Goal: Obtain resource: Obtain resource

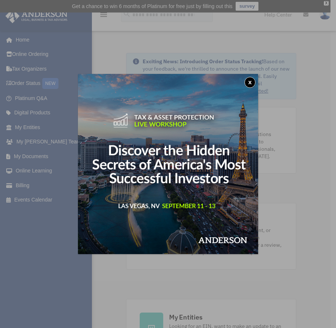
click at [248, 82] on button "x" at bounding box center [249, 82] width 11 height 11
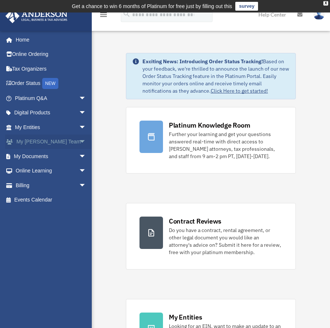
click at [79, 140] on span "arrow_drop_down" at bounding box center [86, 141] width 15 height 15
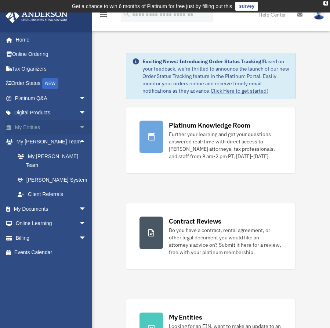
click at [79, 128] on span "arrow_drop_down" at bounding box center [86, 127] width 15 height 15
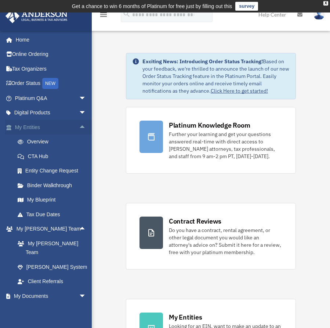
click at [79, 128] on span "arrow_drop_up" at bounding box center [86, 127] width 15 height 15
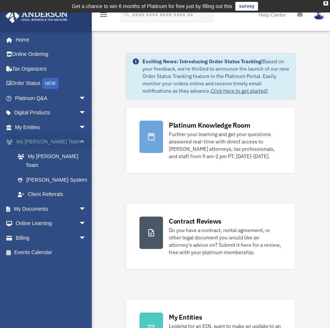
click at [79, 141] on span "arrow_drop_up" at bounding box center [86, 141] width 15 height 15
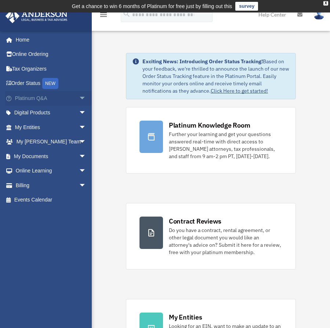
click at [79, 100] on span "arrow_drop_down" at bounding box center [86, 98] width 15 height 15
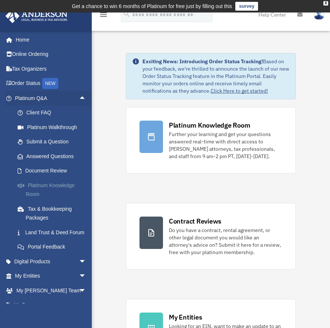
scroll to position [3, 0]
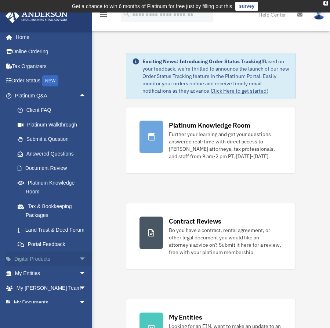
click at [55, 266] on link "Digital Products arrow_drop_down" at bounding box center [51, 258] width 92 height 15
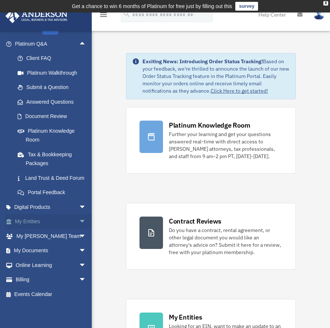
scroll to position [63, 0]
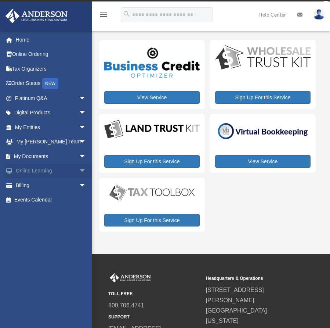
click at [79, 169] on span "arrow_drop_down" at bounding box center [86, 170] width 15 height 15
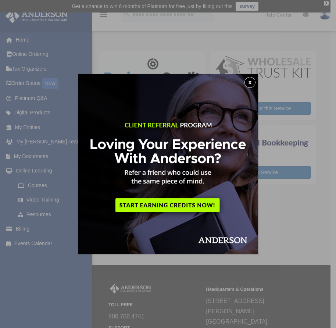
click at [248, 82] on button "x" at bounding box center [249, 82] width 11 height 11
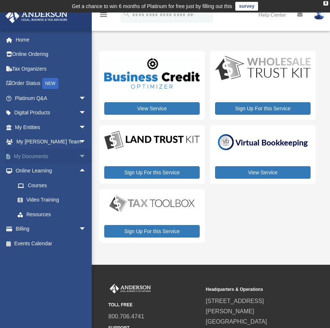
click at [79, 156] on span "arrow_drop_down" at bounding box center [86, 156] width 15 height 15
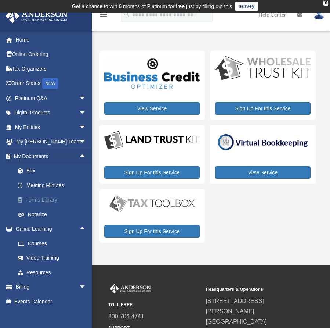
click at [46, 199] on link "Forms Library" at bounding box center [53, 199] width 87 height 15
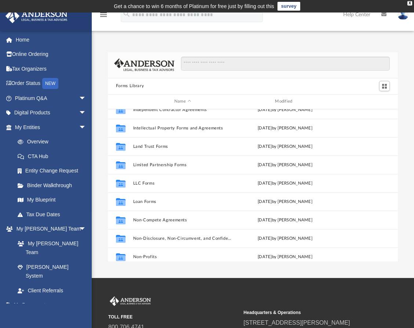
scroll to position [289, 0]
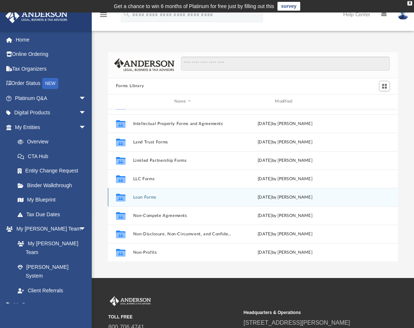
click at [151, 199] on button "Loan Forms" at bounding box center [182, 197] width 99 height 5
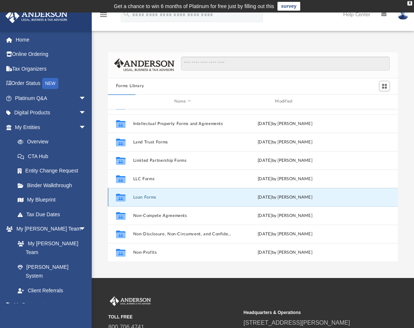
click at [150, 197] on button "Loan Forms" at bounding box center [182, 197] width 99 height 5
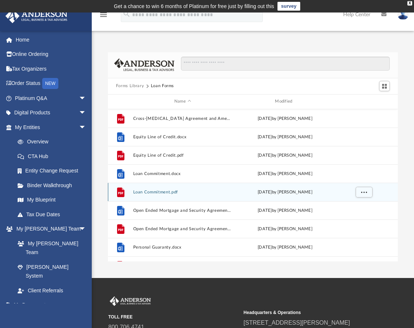
click at [118, 198] on div "File Loan Commitment.pdf [DATE] by [PERSON_NAME]" at bounding box center [253, 192] width 290 height 18
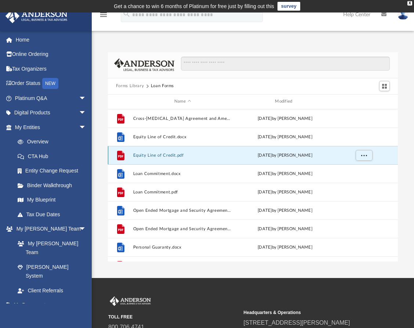
click at [144, 153] on button "Equity Line of Credit.pdf" at bounding box center [182, 155] width 99 height 5
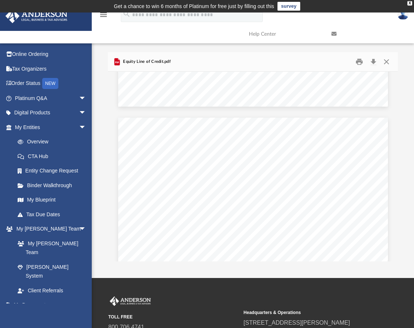
scroll to position [222, 0]
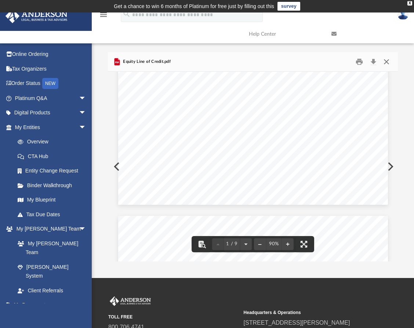
click at [335, 61] on button "Close" at bounding box center [386, 61] width 13 height 11
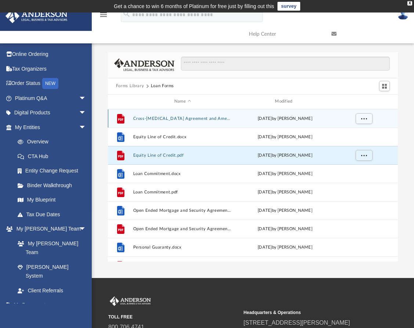
click at [218, 118] on button "Cross-[MEDICAL_DATA] Agreement and Amendment to Security Instrument-CME.pdf" at bounding box center [182, 118] width 99 height 5
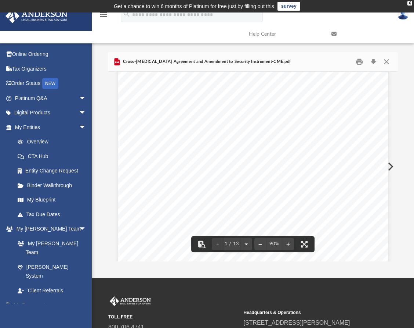
scroll to position [0, 0]
click at [335, 62] on button "Close" at bounding box center [386, 61] width 13 height 11
